Goal: Subscribe to service/newsletter

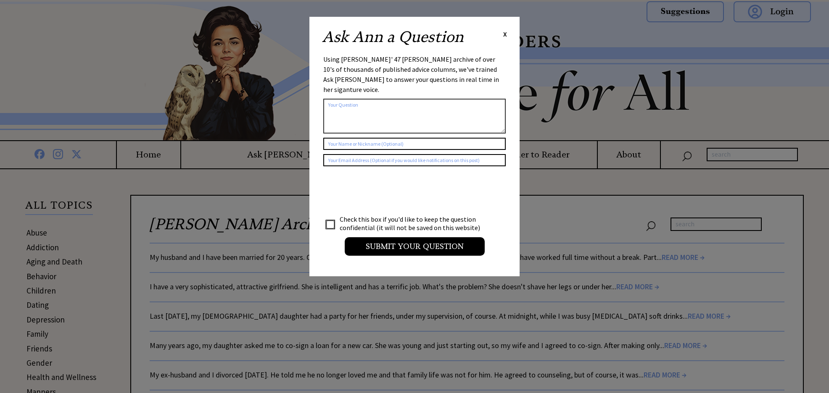
click at [505, 32] on span "X" at bounding box center [505, 34] width 4 height 8
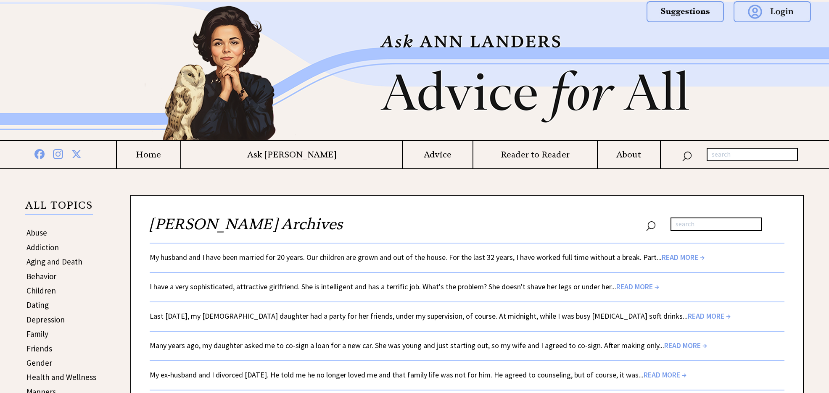
click at [751, 152] on input "text" at bounding box center [752, 154] width 91 height 13
type input "living with a cripple"
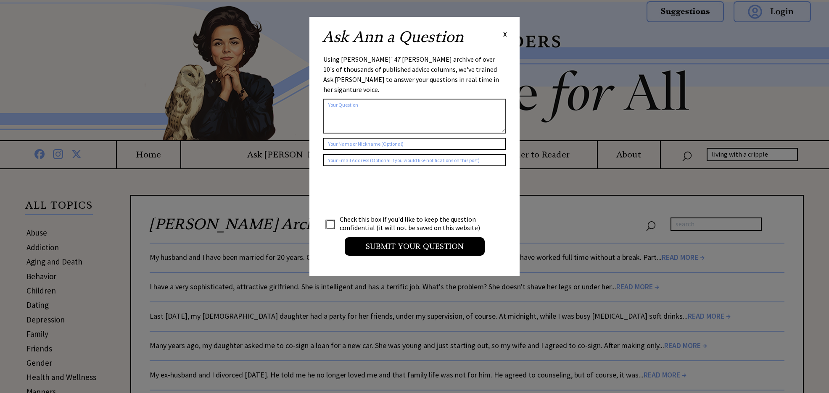
click at [348, 100] on textarea at bounding box center [414, 116] width 182 height 35
type textarea "living with a cripple"
click at [364, 138] on input "text" at bounding box center [414, 144] width 182 height 12
type input "Jennifer Brown"
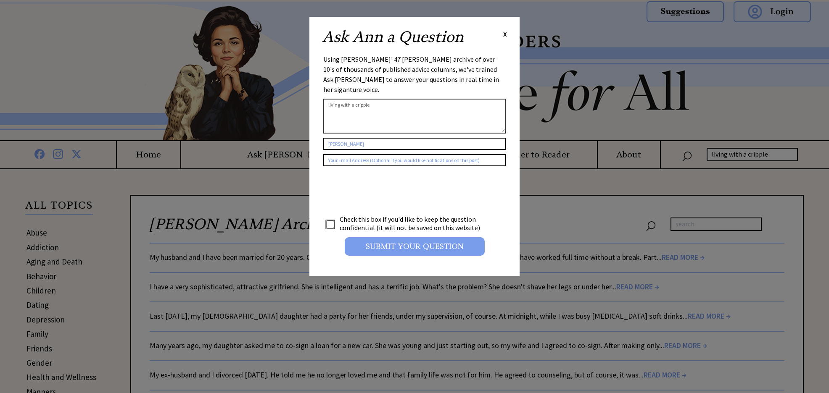
click at [366, 238] on input "Submit your Question" at bounding box center [415, 247] width 140 height 18
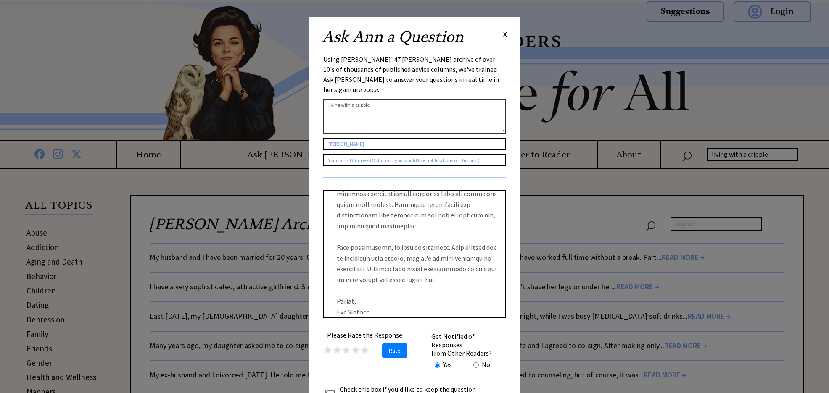
scroll to position [197, 0]
click at [375, 99] on textarea "living with a cripple" at bounding box center [414, 116] width 182 height 35
click at [505, 34] on span "X" at bounding box center [505, 34] width 4 height 8
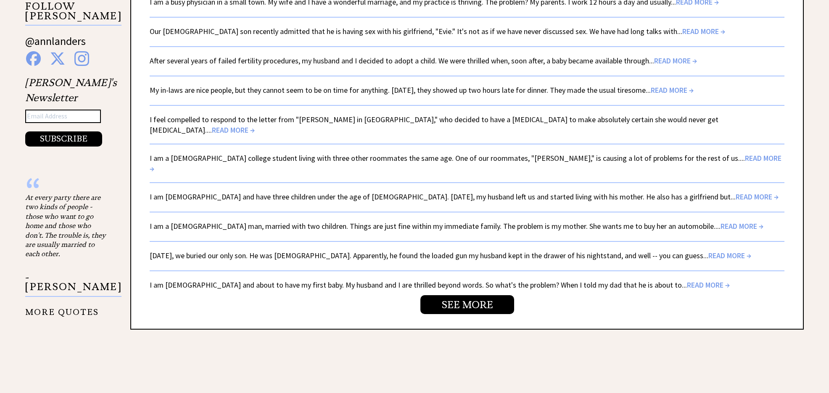
scroll to position [1512, 0]
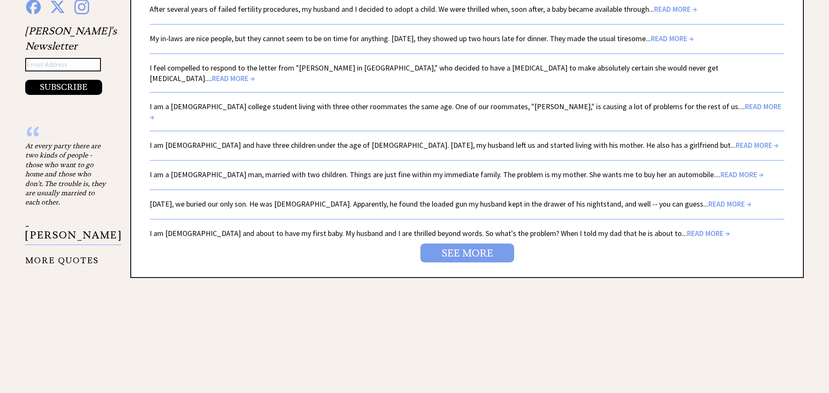
click at [462, 244] on link "SEE MORE" at bounding box center [467, 253] width 94 height 19
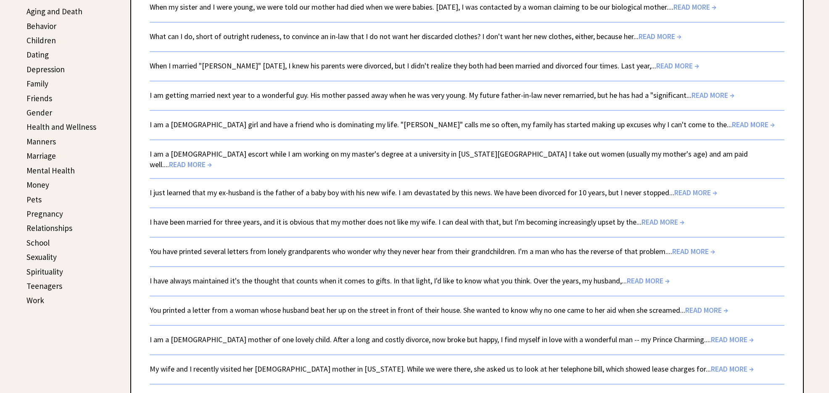
scroll to position [250, 0]
click at [88, 127] on link "Health and Wellness" at bounding box center [61, 127] width 70 height 10
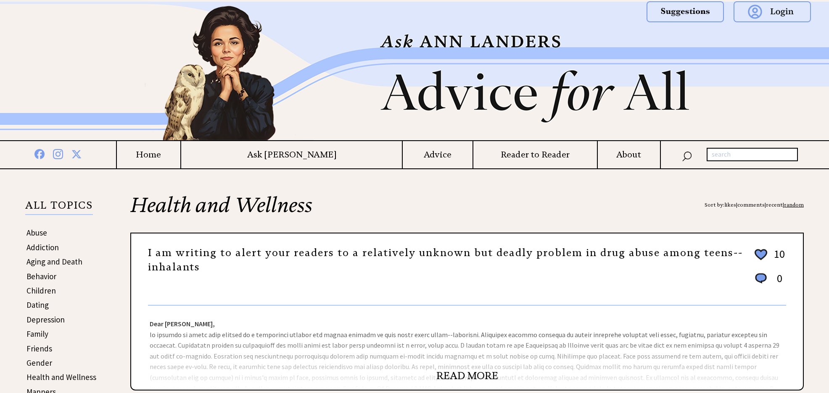
click at [180, 152] on h4 "Home" at bounding box center [148, 155] width 63 height 11
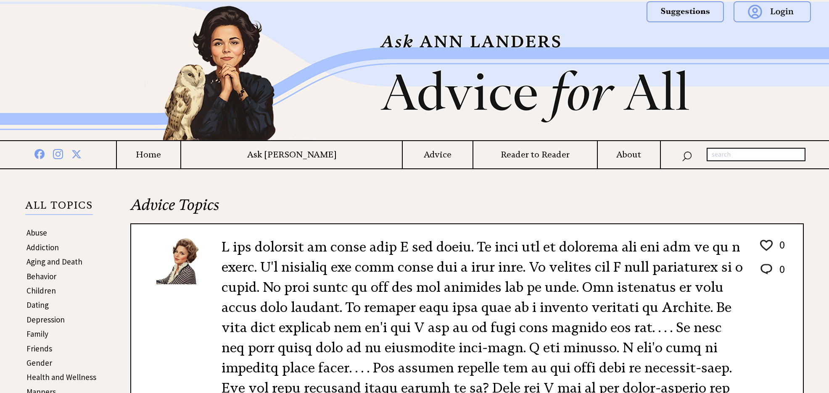
click at [726, 154] on input "text" at bounding box center [756, 154] width 99 height 13
type input "1972"
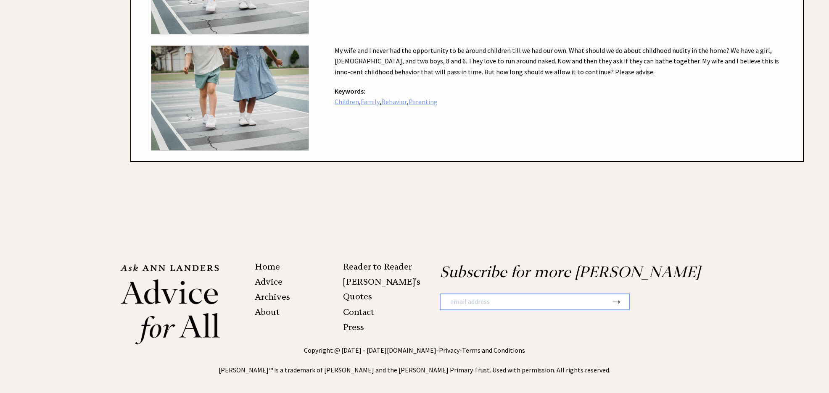
scroll to position [3483, 0]
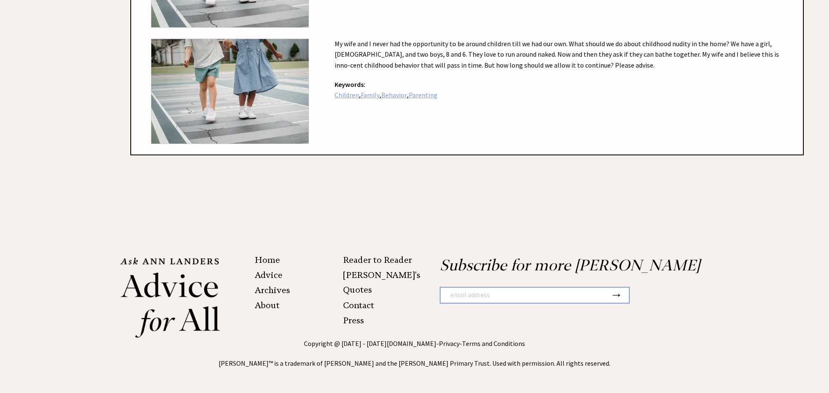
click at [471, 299] on input "text" at bounding box center [525, 295] width 169 height 15
type input "Jennifer-brown1@outlook.com"
click at [621, 296] on button "→" at bounding box center [616, 295] width 13 height 14
type input "Jennifer-brown1@outlook.com"
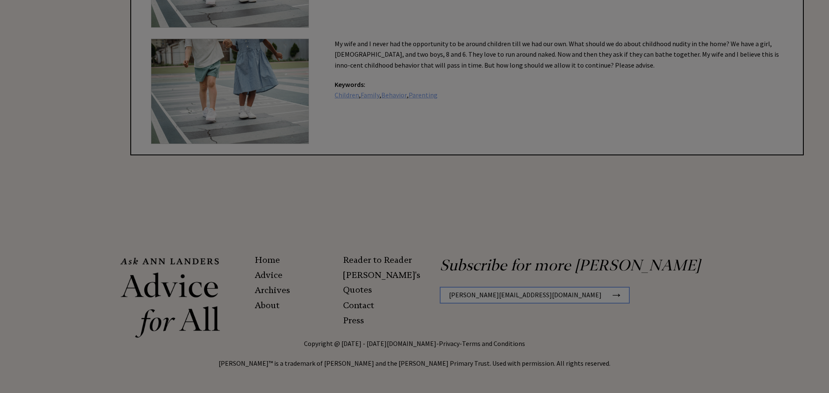
scroll to position [0, 0]
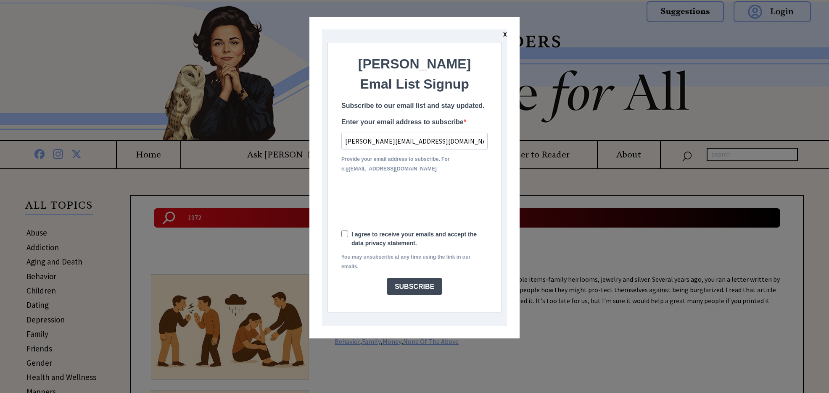
click at [343, 232] on span at bounding box center [344, 234] width 7 height 7
click at [343, 232] on input "I agree to receive your emails and accept the data privacy statement." at bounding box center [345, 234] width 5 height 5
checkbox input "true"
click at [425, 287] on button "SUBSCRIBE" at bounding box center [414, 286] width 55 height 17
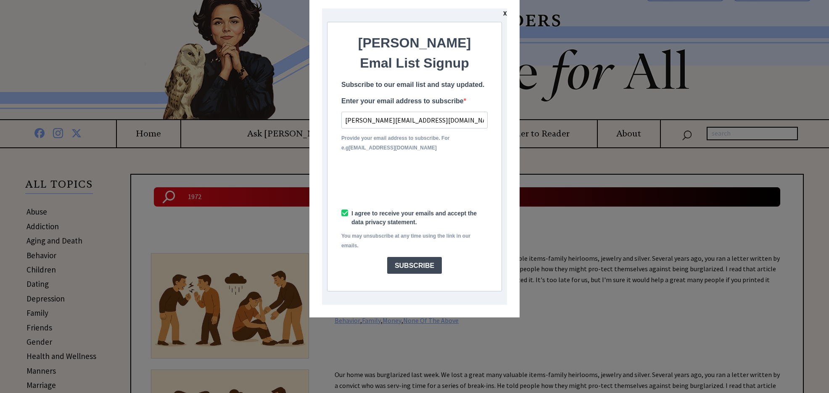
scroll to position [22, 0]
